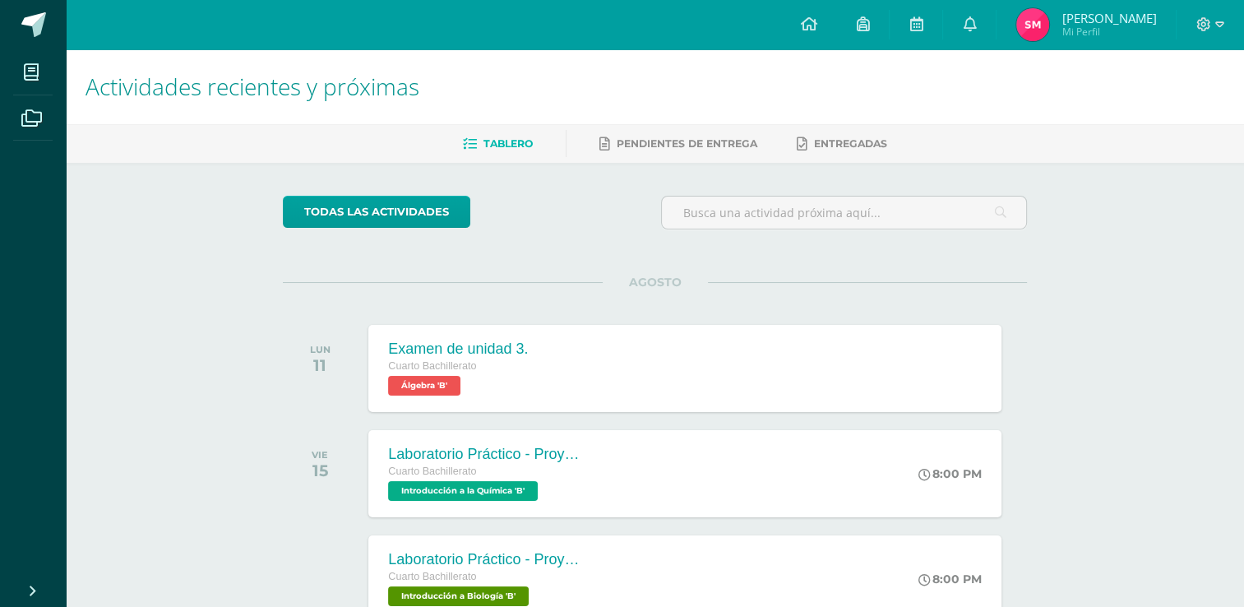
click at [1049, 29] on img at bounding box center [1032, 24] width 33 height 33
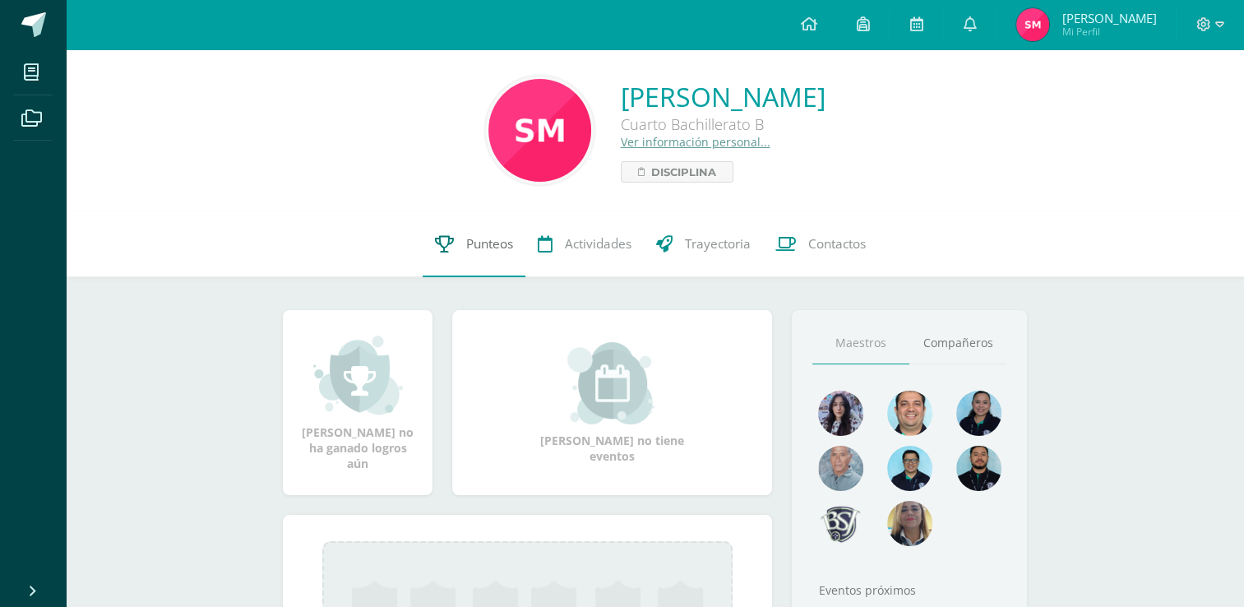
click at [492, 250] on span "Punteos" at bounding box center [489, 243] width 47 height 17
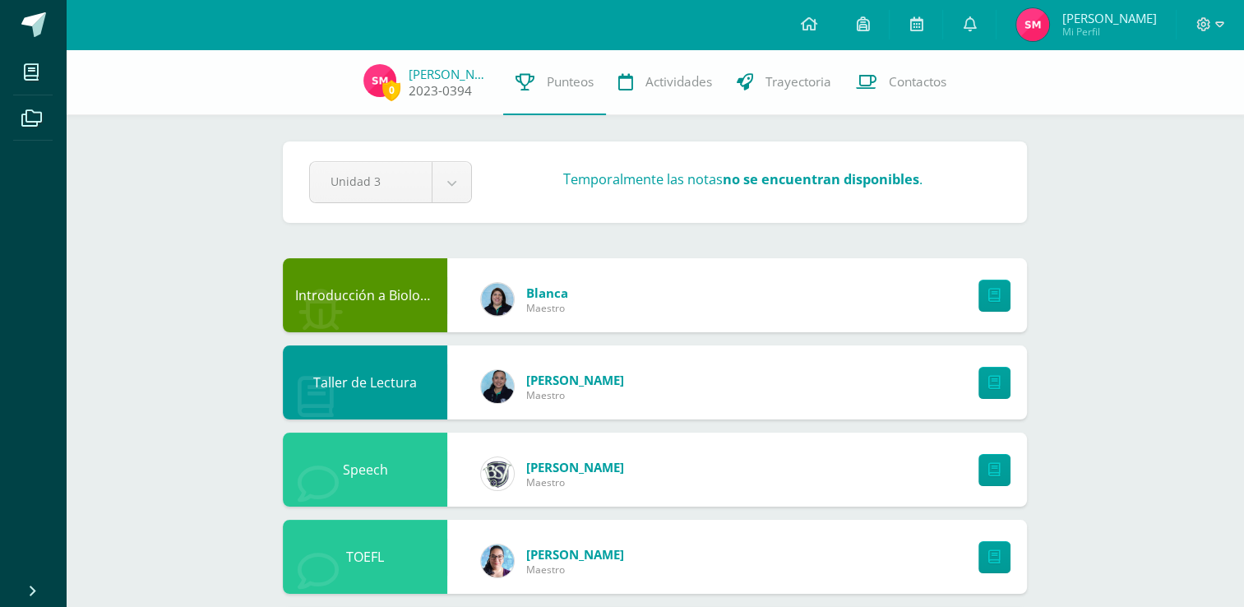
click at [371, 80] on img at bounding box center [379, 80] width 33 height 33
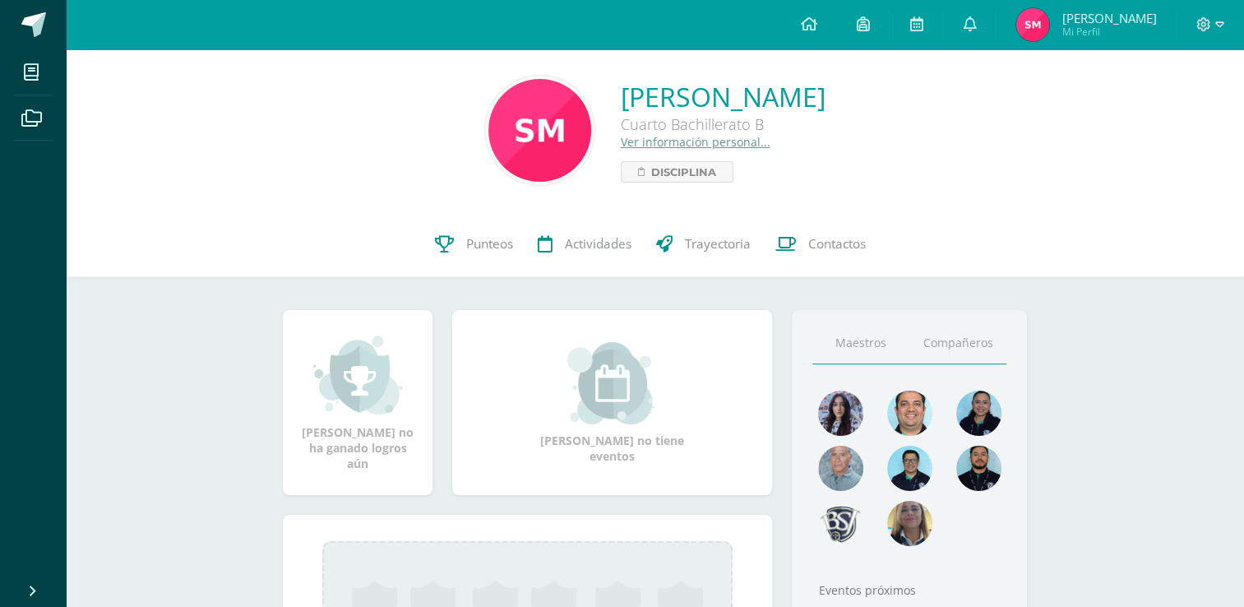
click at [930, 356] on link "Compañeros" at bounding box center [957, 343] width 97 height 42
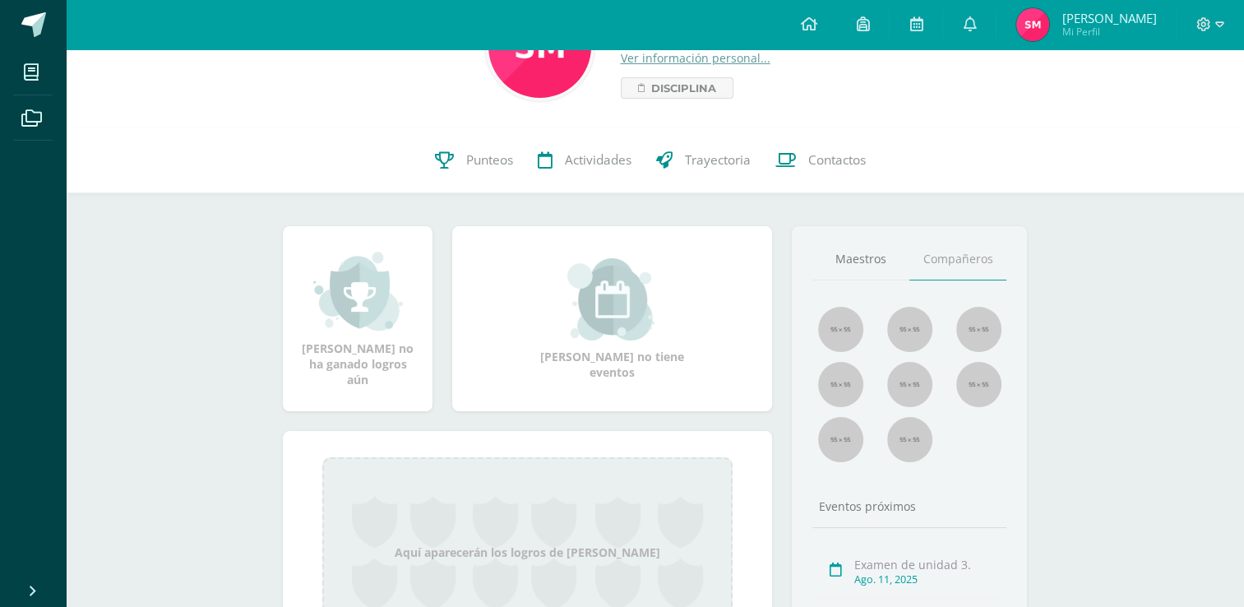
scroll to position [83, 0]
click at [492, 160] on span "Punteos" at bounding box center [489, 160] width 47 height 17
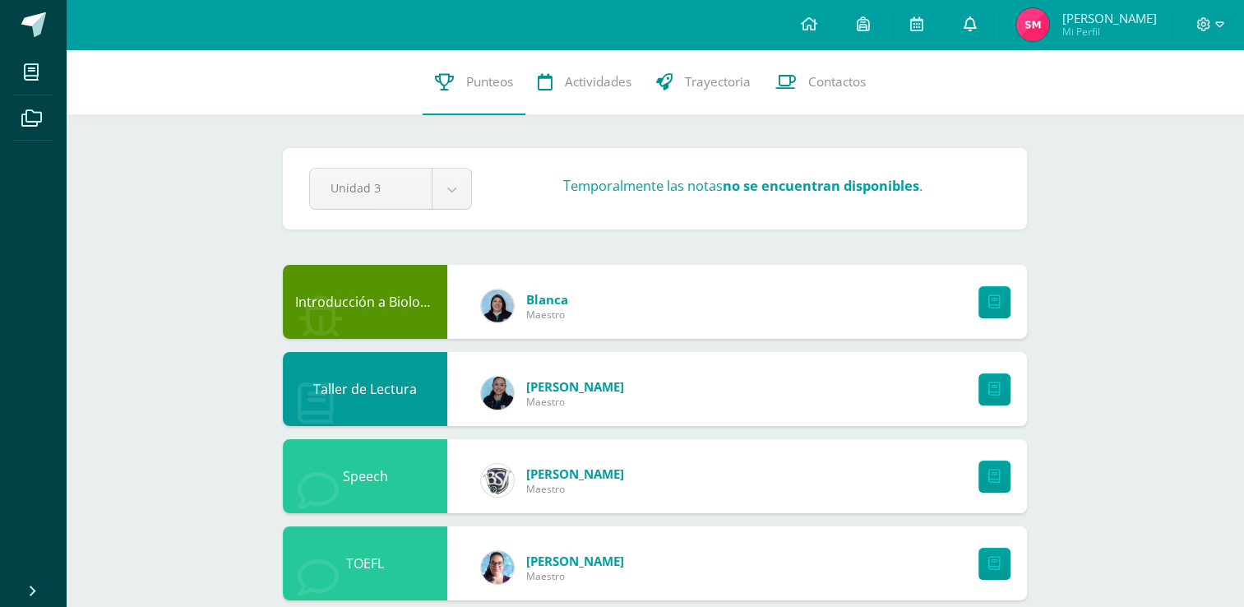
click at [969, 25] on link at bounding box center [969, 24] width 53 height 49
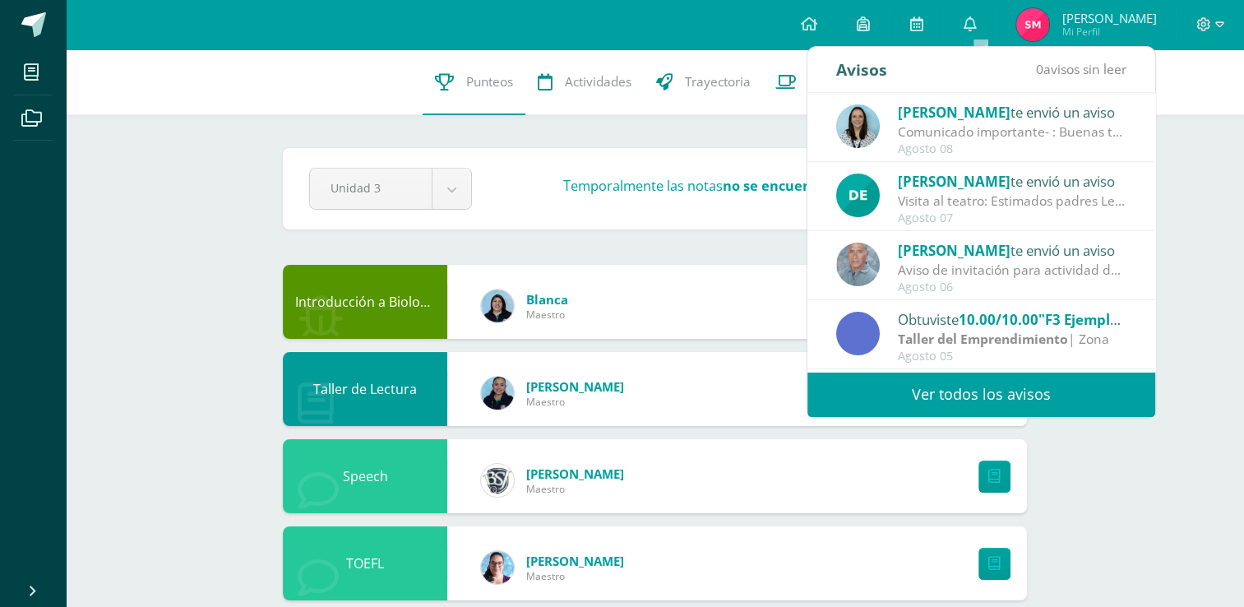
click at [968, 403] on link "Ver todos los avisos" at bounding box center [981, 394] width 348 height 45
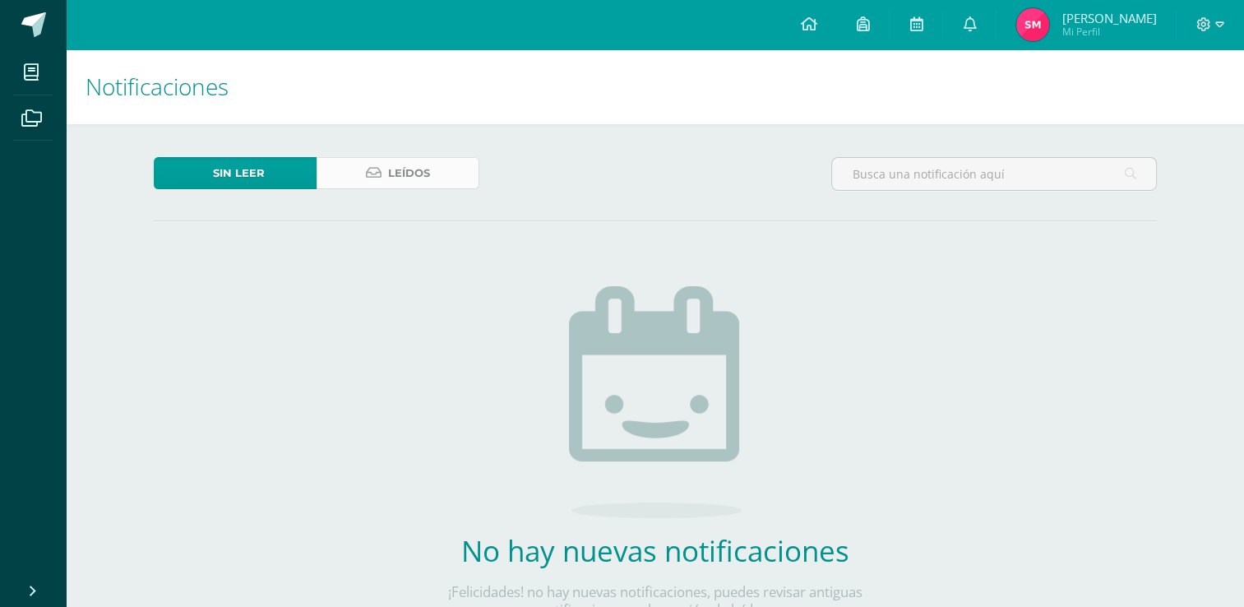
click at [411, 169] on span "Leídos" at bounding box center [409, 173] width 42 height 30
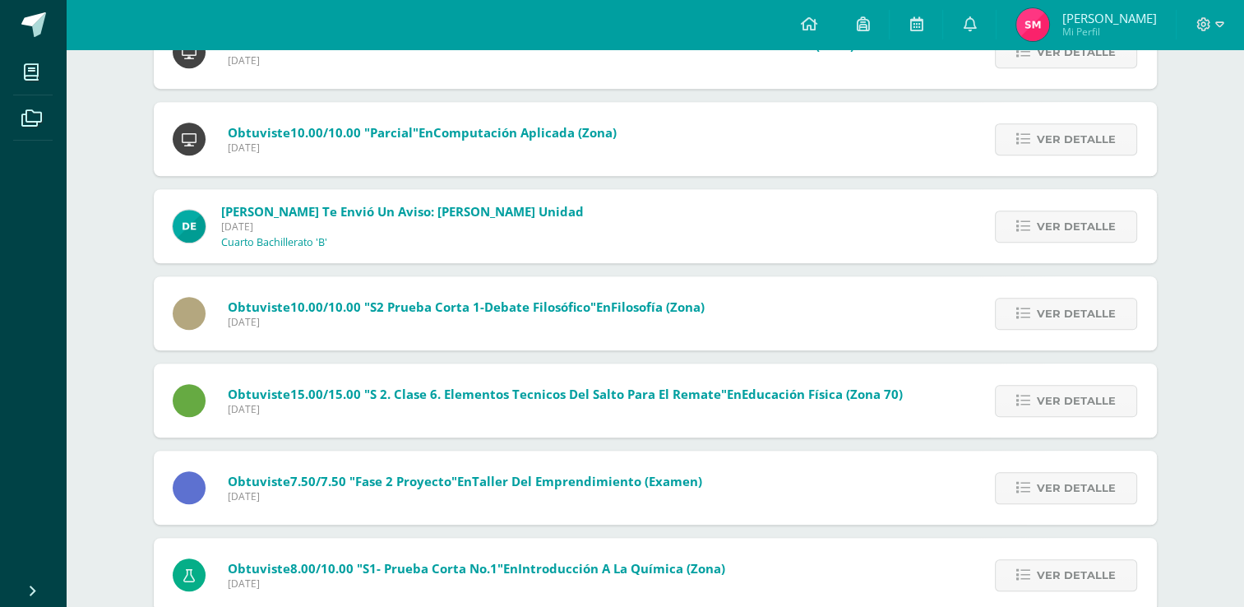
scroll to position [1203, 0]
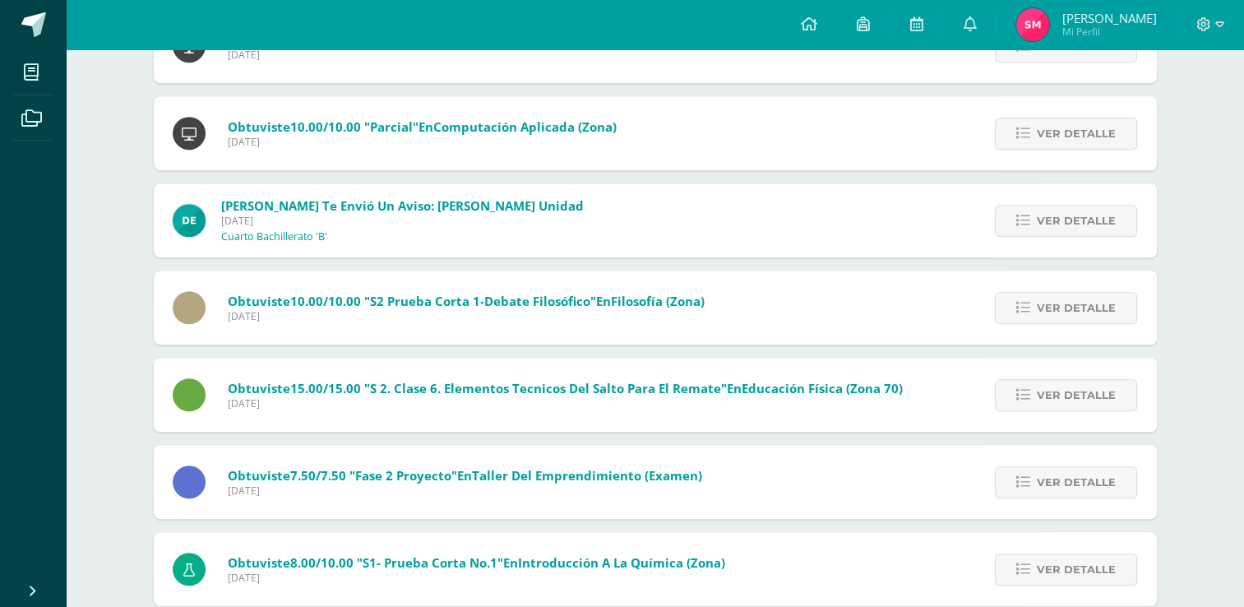
click at [477, 213] on span "[PERSON_NAME] te envió un aviso: [PERSON_NAME] Unidad" at bounding box center [402, 205] width 363 height 16
click at [1036, 229] on link "Ver detalle" at bounding box center [1066, 221] width 142 height 32
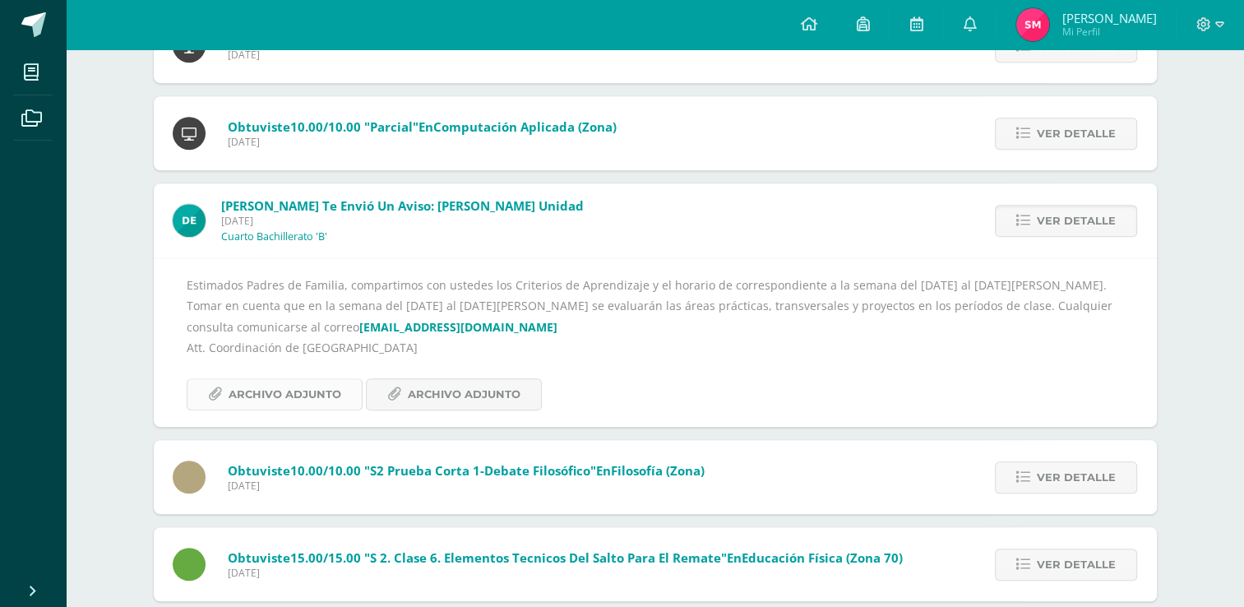
click at [296, 392] on span "Archivo Adjunto" at bounding box center [285, 394] width 113 height 30
